Goal: Task Accomplishment & Management: Use online tool/utility

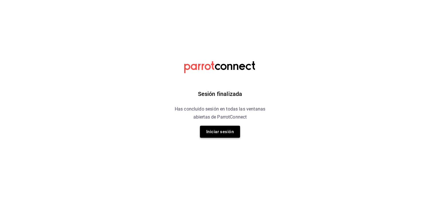
click at [226, 132] on button "Iniciar sesión" at bounding box center [220, 132] width 40 height 12
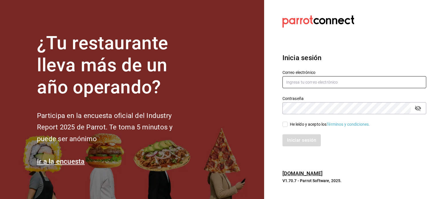
click at [294, 81] on input "text" at bounding box center [354, 82] width 144 height 12
type input "[PERSON_NAME][EMAIL_ADDRESS][PERSON_NAME][DOMAIN_NAME]"
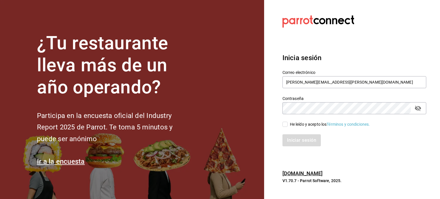
click at [287, 124] on input "He leído y acepto los Términos y condiciones." at bounding box center [284, 124] width 5 height 5
checkbox input "true"
click at [290, 137] on button "Iniciar sesión" at bounding box center [301, 140] width 39 height 12
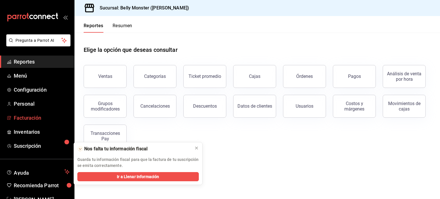
click at [29, 117] on span "Facturación" at bounding box center [42, 118] width 56 height 8
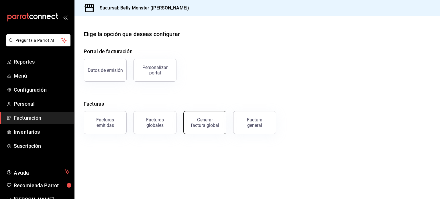
click at [209, 124] on div "Generar factura global" at bounding box center [204, 122] width 29 height 11
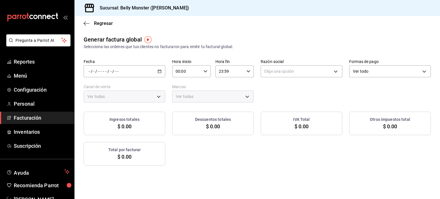
type input "PARROT,UBER_EATS,RAPPI,DIDI_FOOD,ONLINE"
click at [105, 88] on span "Rango de fechas" at bounding box center [110, 89] width 44 height 6
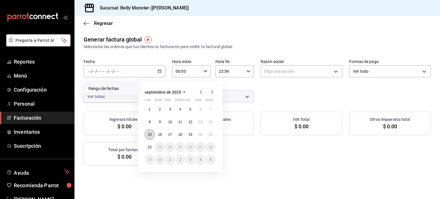
click at [149, 136] on abbr "15" at bounding box center [150, 134] width 4 height 4
click at [151, 135] on abbr "15" at bounding box center [150, 134] width 4 height 4
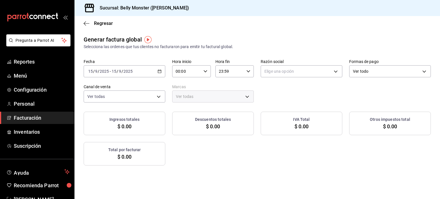
click at [160, 71] on icon "button" at bounding box center [159, 71] width 4 height 4
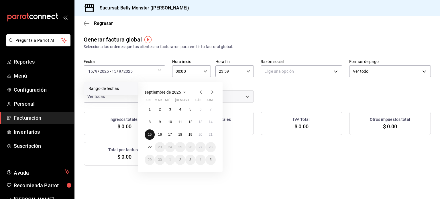
click at [148, 134] on abbr "15" at bounding box center [150, 134] width 4 height 4
click at [211, 134] on abbr "21" at bounding box center [211, 134] width 4 height 4
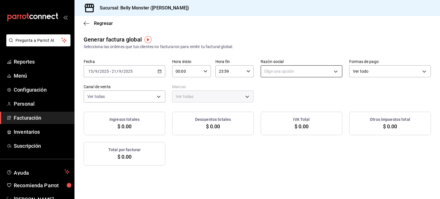
click at [331, 71] on body "Pregunta a Parrot AI Reportes Menú Configuración Personal Facturación Inventari…" at bounding box center [220, 99] width 440 height 199
click at [278, 102] on li "SUGAR, SALT & SOUL" at bounding box center [298, 100] width 80 height 11
type input "34983a43-ac81-42cb-aa9a-4e2536aeeb2c"
type input "ba031067-7a2b-4dd4-8da6-4b345cc82435"
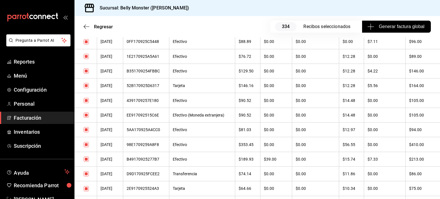
scroll to position [5002, 0]
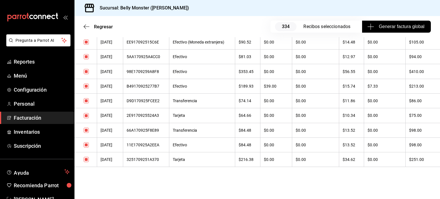
drag, startPoint x: 96, startPoint y: 71, endPoint x: 439, endPoint y: 211, distance: 370.9
click at [439, 199] on html "Pregunta a Parrot AI Reportes Menú Configuración Personal Facturación Inventari…" at bounding box center [220, 99] width 440 height 199
copy thead "Fecha"
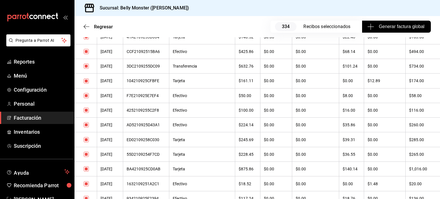
scroll to position [0, 0]
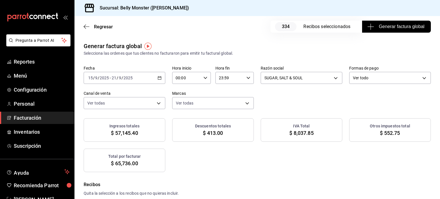
click at [365, 53] on div "Selecciona las ordenes que tus clientes no facturaron para emitir tu factural g…" at bounding box center [257, 53] width 347 height 6
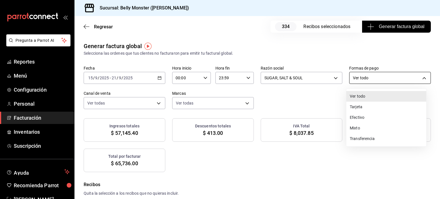
click at [420, 78] on body "Pregunta a Parrot AI Reportes Menú Configuración Personal Facturación Inventari…" at bounding box center [220, 99] width 440 height 199
click at [366, 139] on li "Transferencia" at bounding box center [386, 138] width 80 height 11
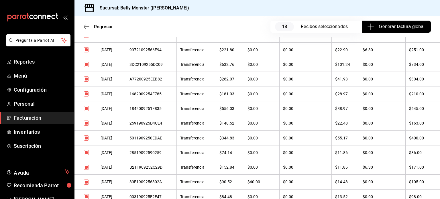
scroll to position [229, 0]
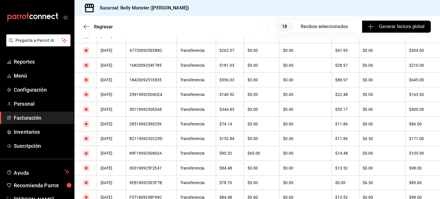
click at [154, 139] on div "B211909252C29D" at bounding box center [150, 138] width 43 height 5
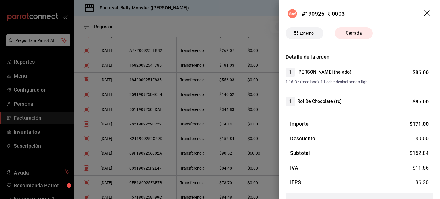
click at [212, 128] on div at bounding box center [220, 99] width 440 height 199
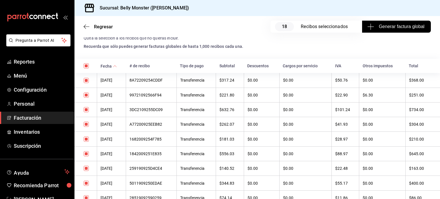
scroll to position [143, 0]
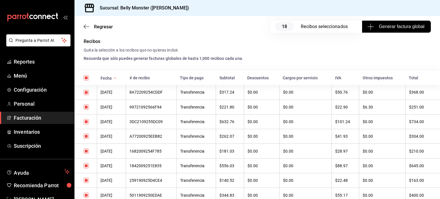
click at [159, 107] on div "99721092566F94" at bounding box center [150, 107] width 43 height 5
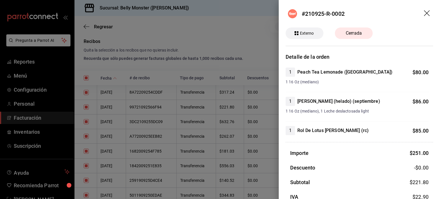
click at [267, 62] on div at bounding box center [220, 99] width 440 height 199
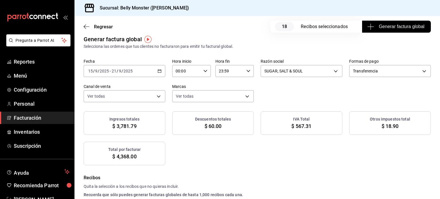
scroll to position [0, 0]
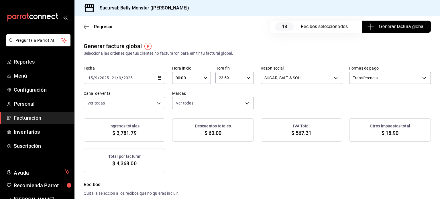
click at [159, 78] on icon "button" at bounding box center [159, 78] width 4 height 4
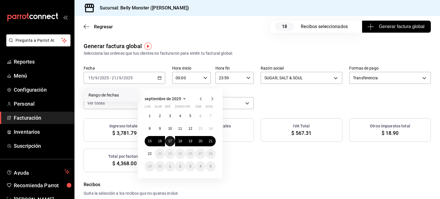
click at [174, 142] on button "17" at bounding box center [170, 141] width 10 height 10
click at [179, 142] on abbr "18" at bounding box center [180, 141] width 4 height 4
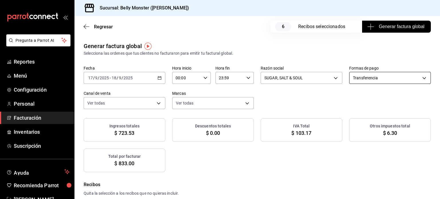
click at [420, 79] on body "Pregunta a Parrot AI Reportes Menú Configuración Personal Facturación Inventari…" at bounding box center [220, 99] width 440 height 199
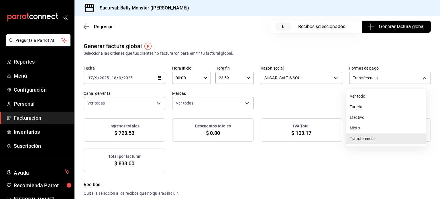
click at [361, 108] on li "Tarjeta" at bounding box center [386, 107] width 80 height 11
type input "CARD"
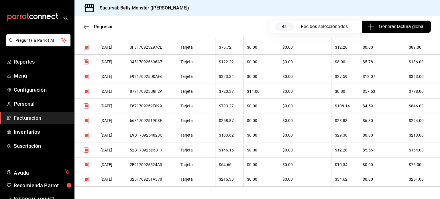
scroll to position [668, 0]
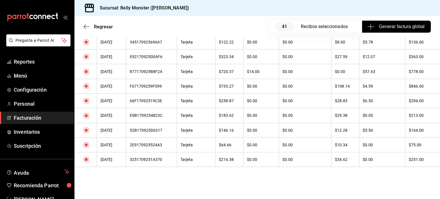
click at [157, 130] on div "52B170925D6317" at bounding box center [151, 130] width 43 height 5
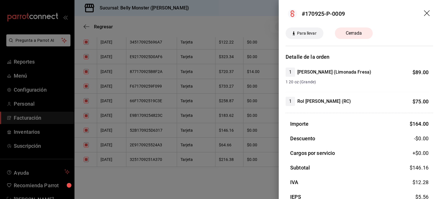
click at [251, 140] on div at bounding box center [220, 99] width 440 height 199
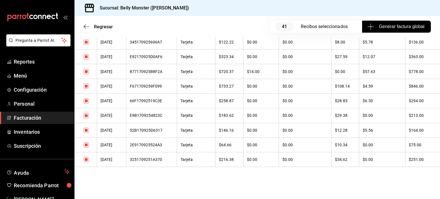
click at [152, 100] on div "66F17092519C3E" at bounding box center [151, 100] width 43 height 5
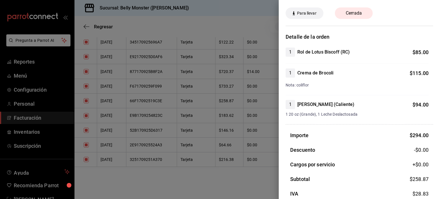
scroll to position [29, 0]
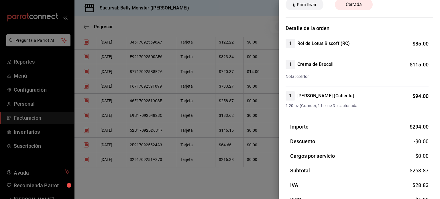
click at [263, 167] on div at bounding box center [220, 99] width 440 height 199
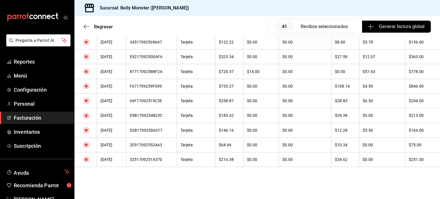
click at [161, 85] on div "F671709259F099" at bounding box center [151, 86] width 43 height 5
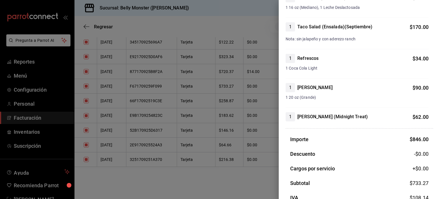
scroll to position [143, 0]
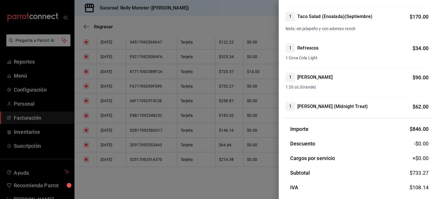
click at [160, 56] on div at bounding box center [220, 99] width 440 height 199
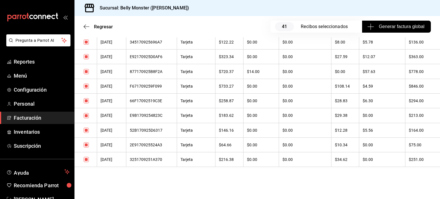
click at [160, 56] on div "E92170925D0AF6" at bounding box center [151, 56] width 43 height 5
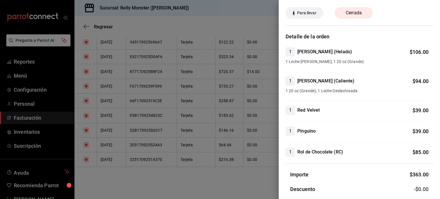
scroll to position [29, 0]
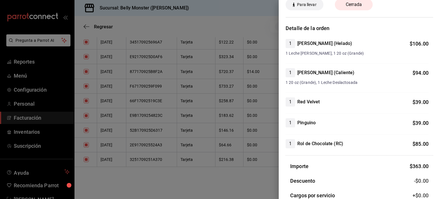
click at [161, 41] on div at bounding box center [220, 99] width 440 height 199
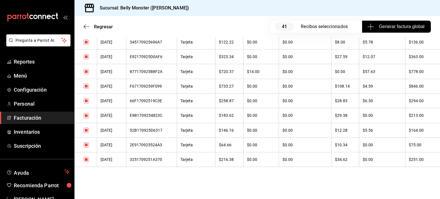
scroll to position [639, 0]
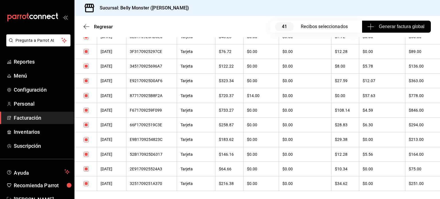
click at [160, 68] on div "345170925696A7" at bounding box center [151, 66] width 43 height 5
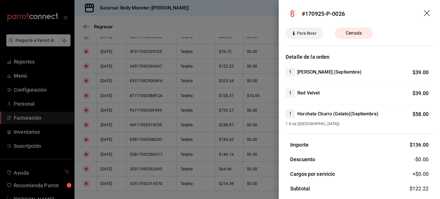
click at [260, 168] on div at bounding box center [220, 99] width 440 height 199
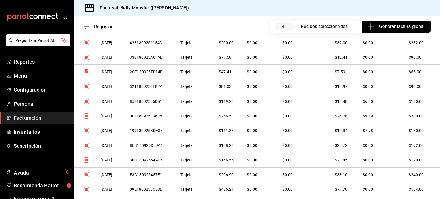
scroll to position [267, 0]
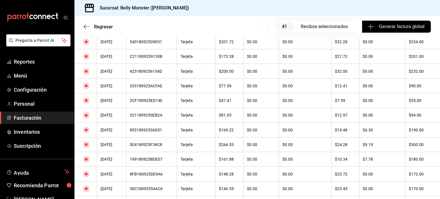
click at [160, 161] on div "199180925BDE07" at bounding box center [151, 159] width 43 height 5
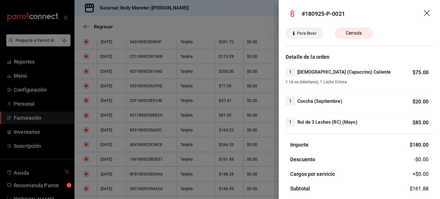
click at [152, 147] on div at bounding box center [220, 99] width 440 height 199
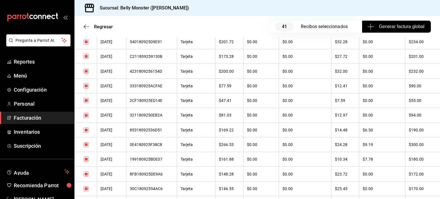
click at [152, 147] on div "0E4180925F38C8" at bounding box center [151, 144] width 43 height 5
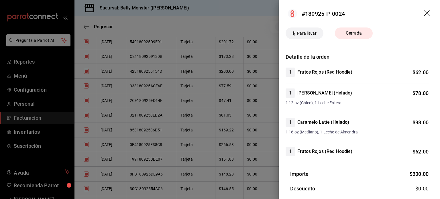
click at [158, 130] on div at bounding box center [220, 99] width 440 height 199
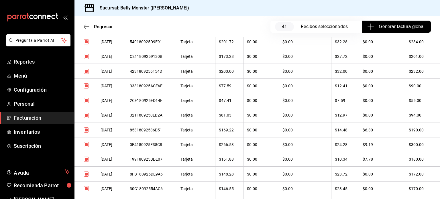
click at [158, 130] on div "85318092536D51" at bounding box center [151, 130] width 43 height 5
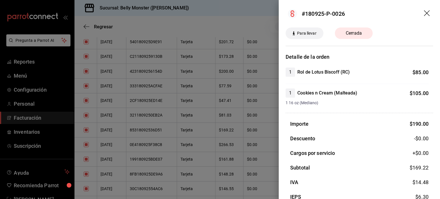
click at [223, 165] on div at bounding box center [220, 99] width 440 height 199
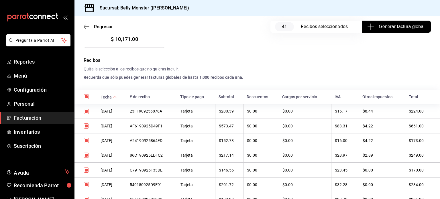
scroll to position [124, 0]
click at [164, 155] on div "86C190925EDFC2" at bounding box center [151, 155] width 43 height 5
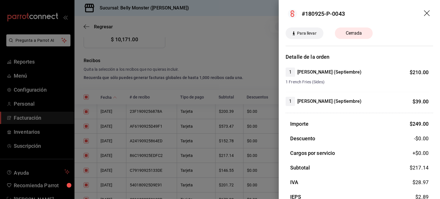
click at [153, 141] on div at bounding box center [220, 99] width 440 height 199
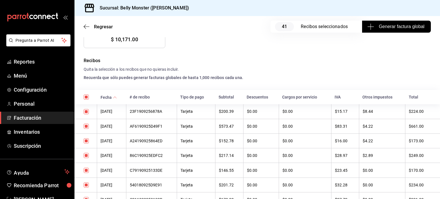
click at [153, 141] on div "A24190925864ED" at bounding box center [151, 141] width 43 height 5
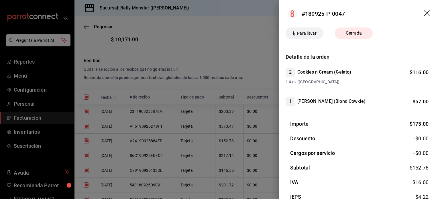
click at [152, 127] on div at bounding box center [220, 99] width 440 height 199
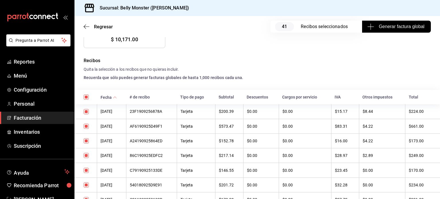
click at [152, 127] on div "AF6190925D49F1" at bounding box center [151, 126] width 43 height 5
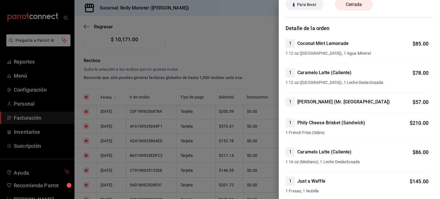
scroll to position [57, 0]
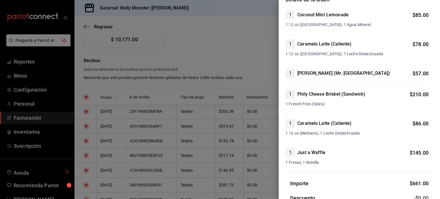
click at [154, 110] on div at bounding box center [220, 99] width 440 height 199
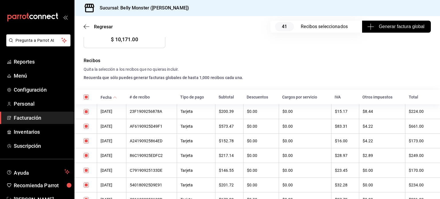
click at [154, 110] on div "23F1909256878A" at bounding box center [151, 111] width 43 height 5
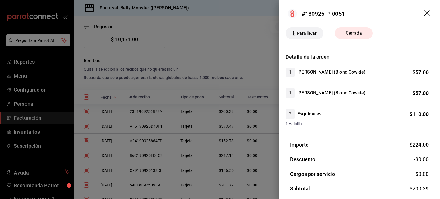
click at [269, 81] on div at bounding box center [220, 99] width 440 height 199
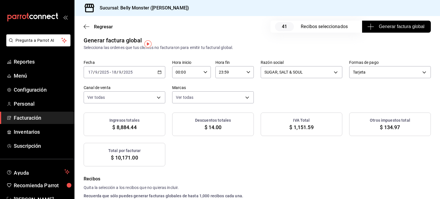
scroll to position [0, 0]
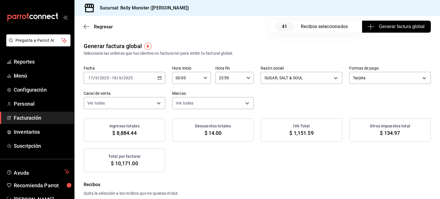
click at [158, 78] on \(Stroke\) "button" at bounding box center [159, 77] width 3 height 0
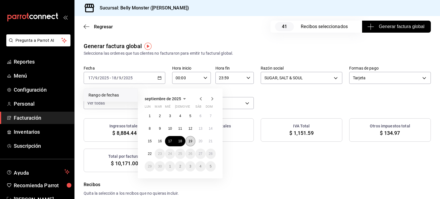
click at [191, 141] on abbr "19" at bounding box center [190, 141] width 4 height 4
click at [210, 141] on abbr "21" at bounding box center [211, 141] width 4 height 4
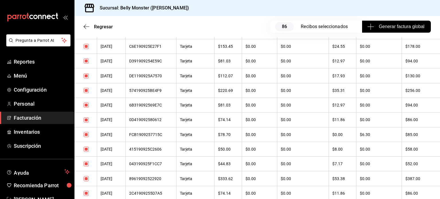
scroll to position [1334, 0]
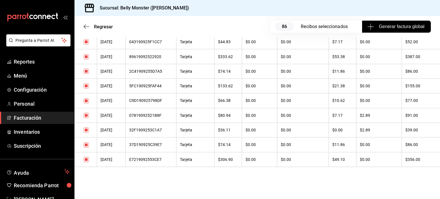
click at [155, 114] on div "07819092521B8F" at bounding box center [150, 115] width 43 height 5
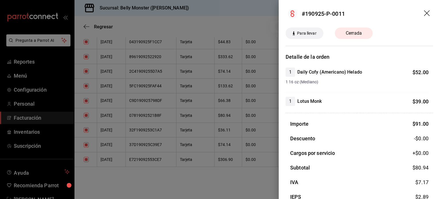
click at [243, 134] on div at bounding box center [220, 99] width 440 height 199
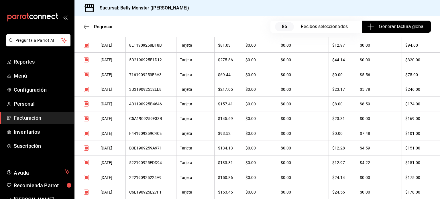
scroll to position [1047, 0]
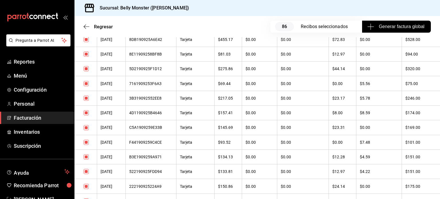
click at [147, 174] on div "522190925FDD94" at bounding box center [150, 171] width 43 height 5
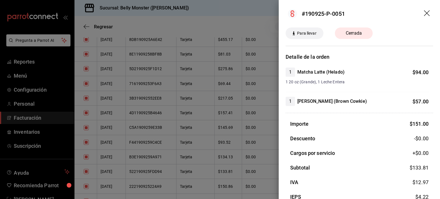
click at [165, 162] on div at bounding box center [220, 99] width 440 height 199
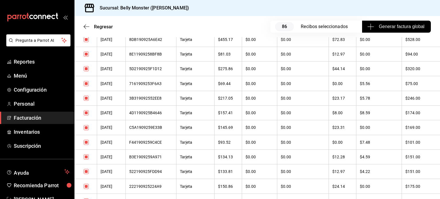
click at [152, 159] on div "B3E1909259A971" at bounding box center [150, 157] width 43 height 5
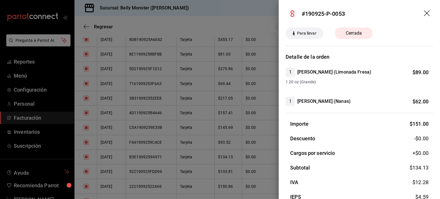
click at [151, 120] on div at bounding box center [220, 99] width 440 height 199
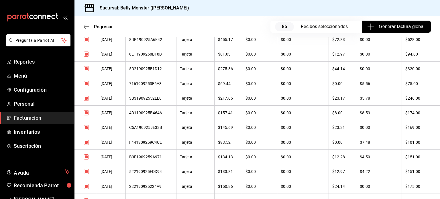
click at [151, 115] on div "4D1190925B4646" at bounding box center [150, 112] width 43 height 5
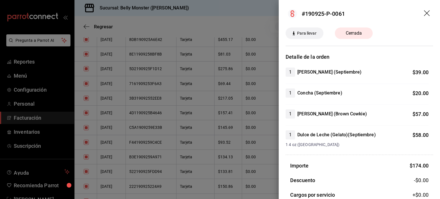
click at [159, 103] on div at bounding box center [220, 99] width 440 height 199
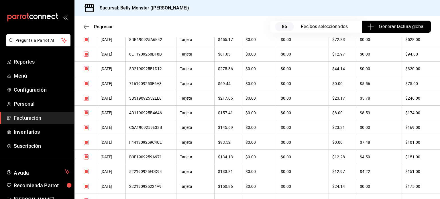
click at [159, 100] on div "3B319092552EE8" at bounding box center [150, 98] width 43 height 5
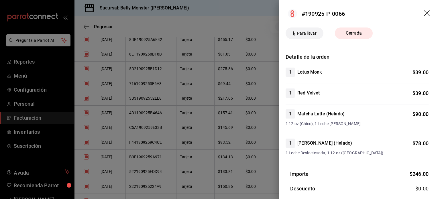
click at [255, 173] on div at bounding box center [220, 99] width 440 height 199
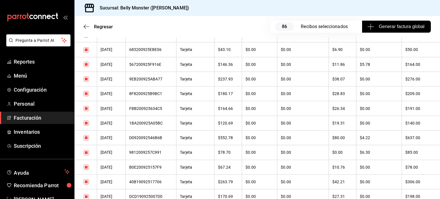
scroll to position [847, 0]
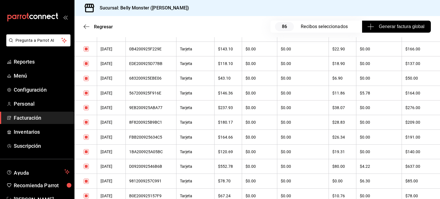
click at [159, 169] on div "D0920092546B6B" at bounding box center [150, 166] width 43 height 5
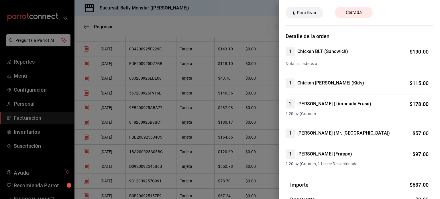
scroll to position [29, 0]
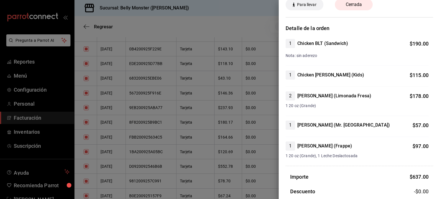
click at [156, 95] on div at bounding box center [220, 99] width 440 height 199
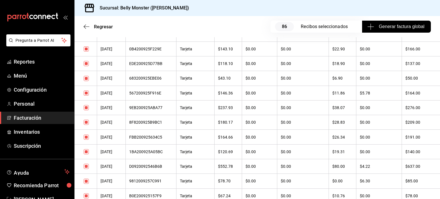
click at [156, 95] on div "567200925F916E" at bounding box center [150, 93] width 43 height 5
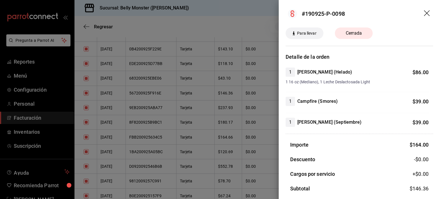
click at [240, 175] on div at bounding box center [220, 99] width 440 height 199
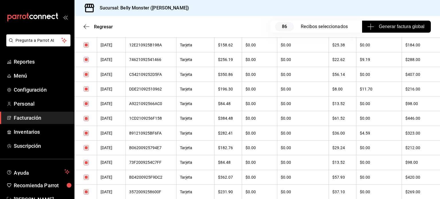
scroll to position [504, 0]
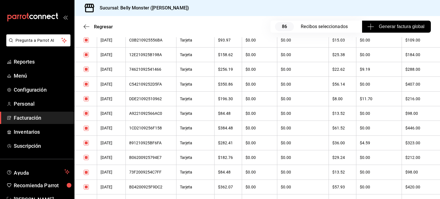
click at [155, 145] on div "891210925BF6FA" at bounding box center [150, 143] width 43 height 5
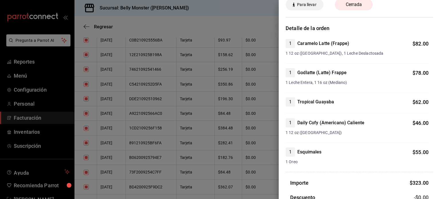
scroll to position [0, 0]
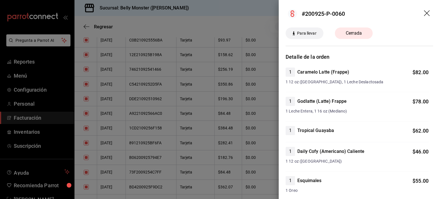
click at [161, 99] on div at bounding box center [220, 99] width 440 height 199
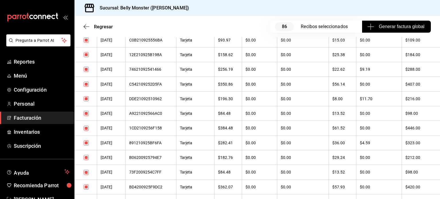
click at [161, 99] on div "DDE21092510962" at bounding box center [150, 98] width 43 height 5
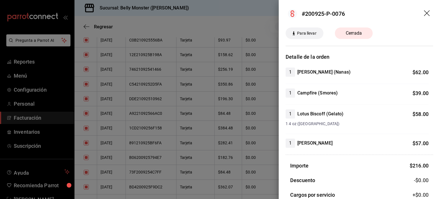
click at [156, 72] on div at bounding box center [220, 99] width 440 height 199
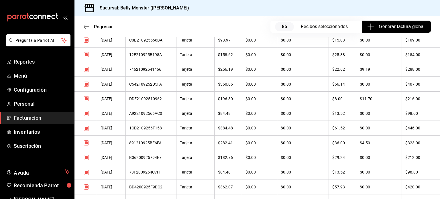
click at [156, 72] on div "74621092541466" at bounding box center [150, 69] width 43 height 5
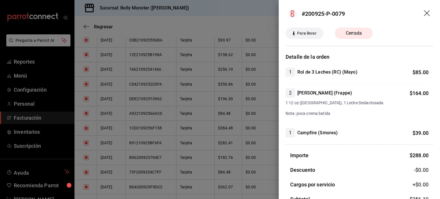
click at [245, 157] on div at bounding box center [220, 99] width 440 height 199
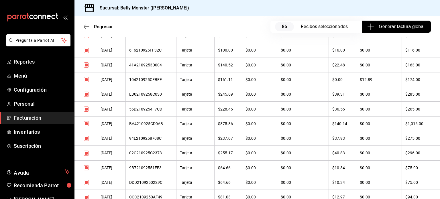
scroll to position [303, 0]
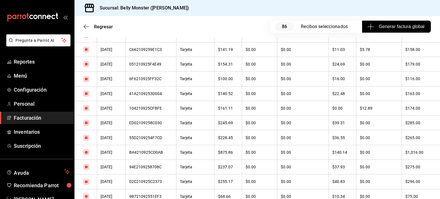
click at [312, 145] on th "$0.00" at bounding box center [303, 137] width 52 height 15
click at [304, 161] on th "$0.00" at bounding box center [303, 167] width 52 height 15
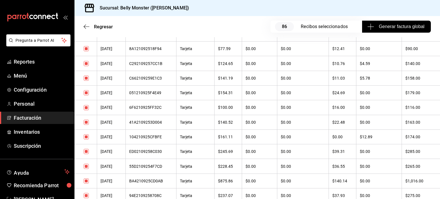
click at [197, 98] on th "Tarjeta" at bounding box center [195, 92] width 38 height 15
click at [158, 78] on div "C662109259E1C3" at bounding box center [150, 78] width 43 height 5
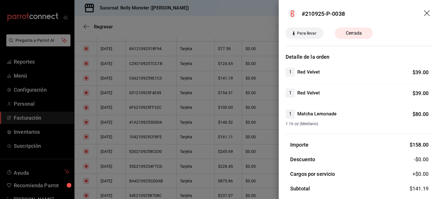
click at [213, 126] on div at bounding box center [220, 99] width 440 height 199
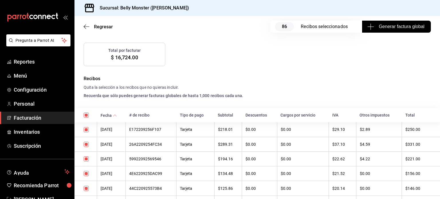
scroll to position [114, 0]
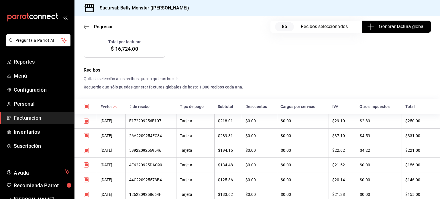
click at [155, 120] on div "E172209256F107" at bounding box center [150, 120] width 43 height 5
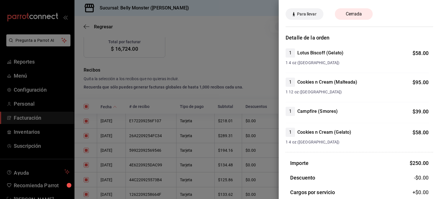
scroll to position [29, 0]
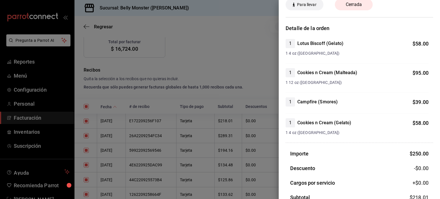
click at [153, 135] on div at bounding box center [220, 99] width 440 height 199
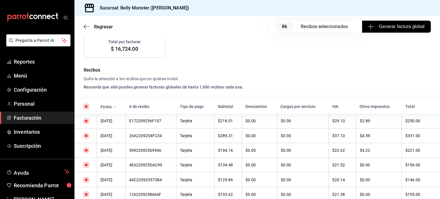
click at [153, 135] on div "26A2209254FC34" at bounding box center [150, 135] width 43 height 5
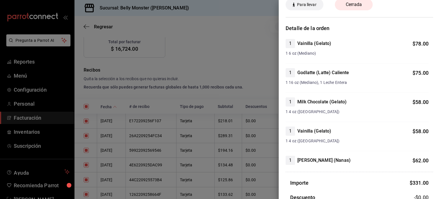
scroll to position [57, 0]
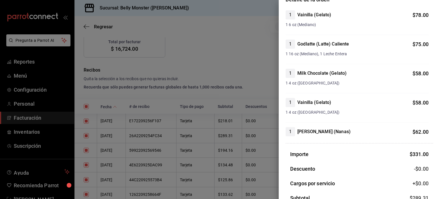
click at [157, 151] on div at bounding box center [220, 99] width 440 height 199
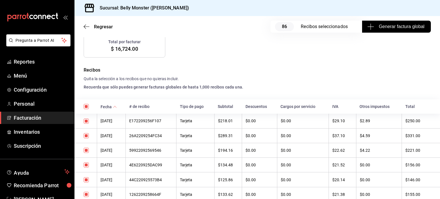
click at [157, 151] on div "59922092569546" at bounding box center [150, 150] width 43 height 5
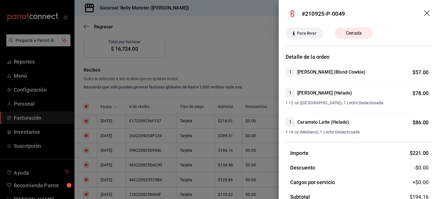
click at [221, 144] on div at bounding box center [220, 99] width 440 height 199
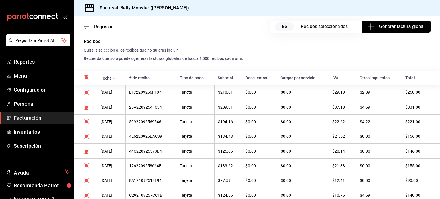
scroll to position [172, 0]
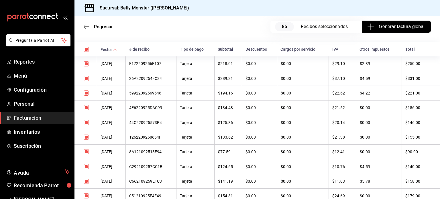
click at [164, 168] on div "C292109257CC1B" at bounding box center [150, 166] width 43 height 5
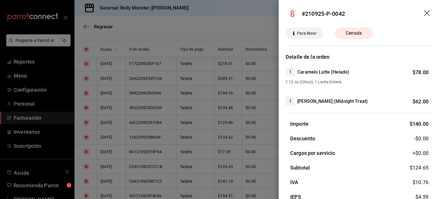
click at [247, 22] on div at bounding box center [220, 99] width 440 height 199
